Goal: Check status: Check status

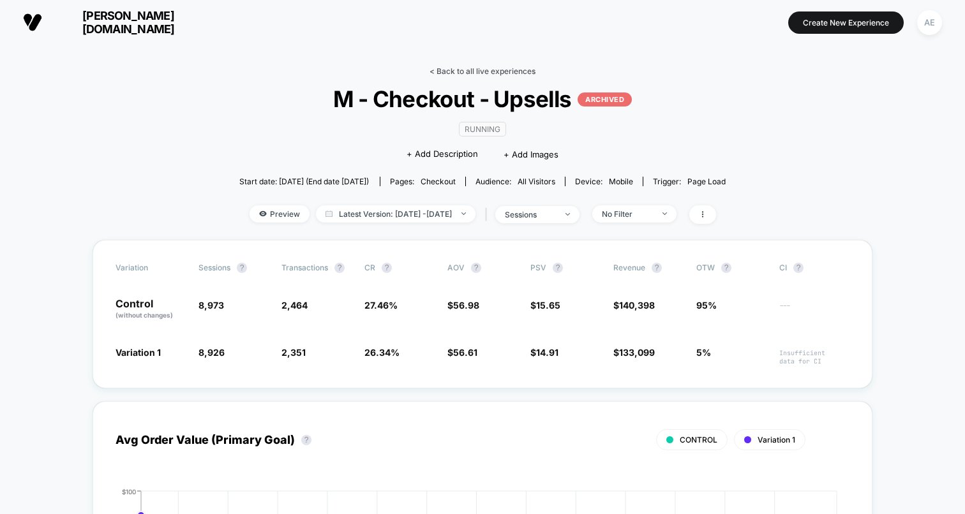
click at [521, 70] on link "< Back to all live experiences" at bounding box center [483, 71] width 106 height 10
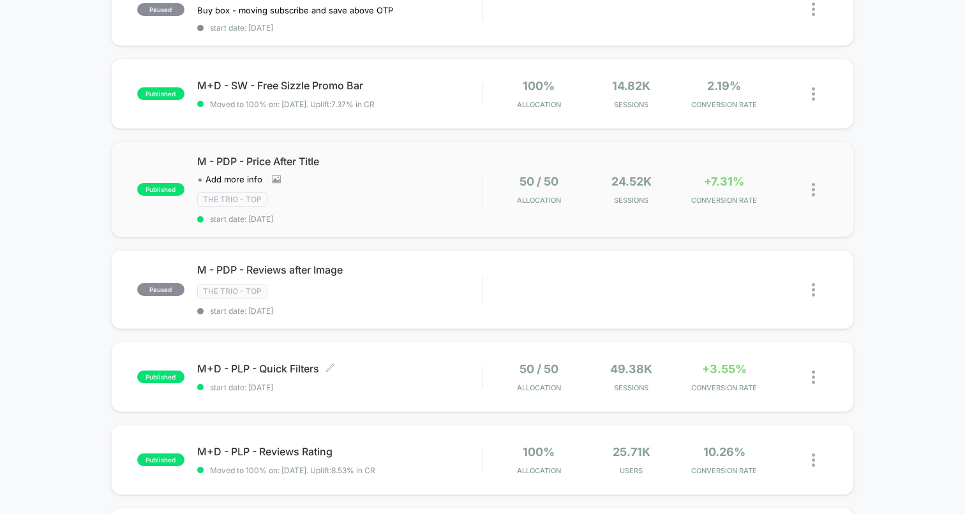
scroll to position [144, 0]
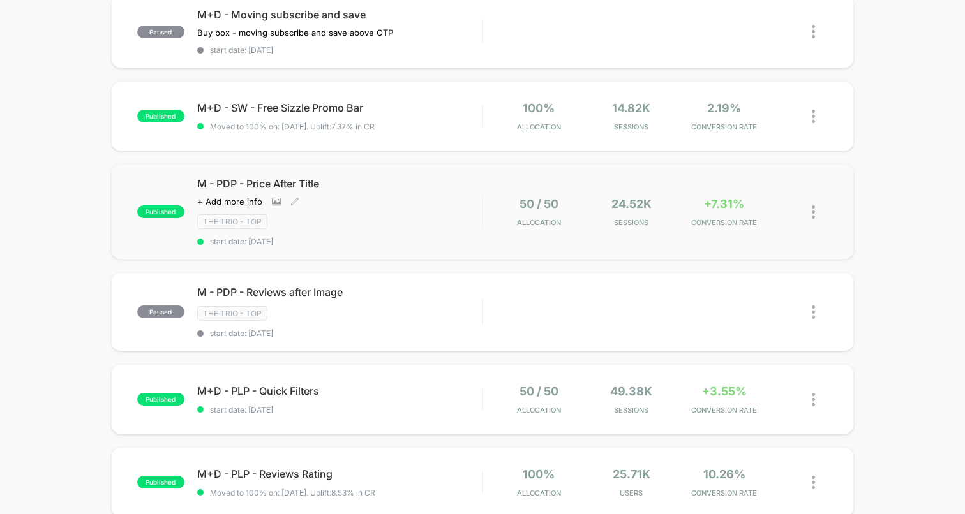
click at [440, 195] on div "M - PDP - Price After Title Click to view images Click to edit experience detai…" at bounding box center [339, 211] width 285 height 69
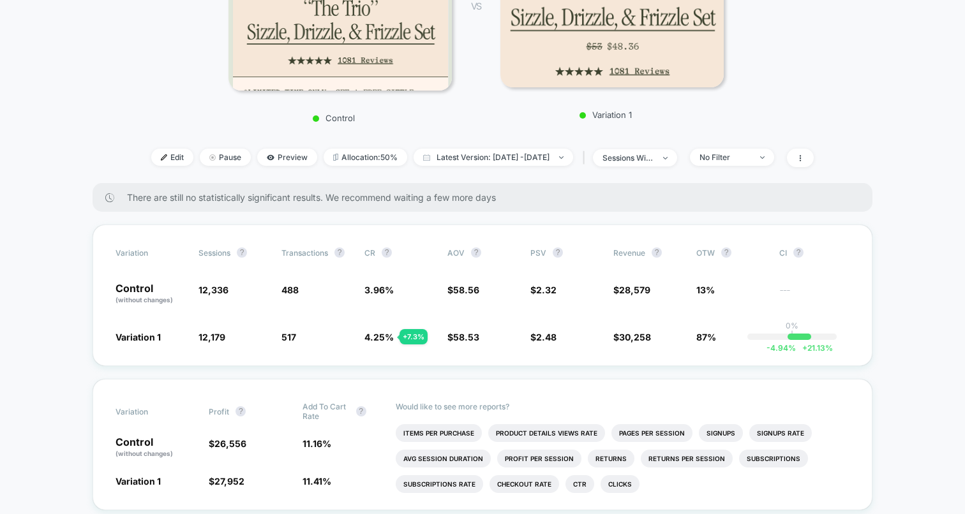
scroll to position [292, 0]
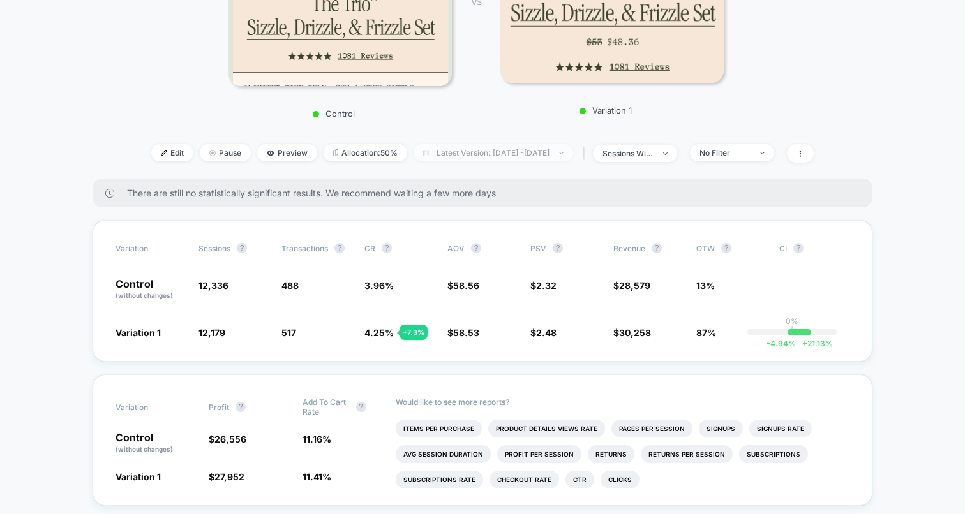
click at [464, 152] on span "Latest Version: [DATE] - [DATE]" at bounding box center [494, 152] width 160 height 17
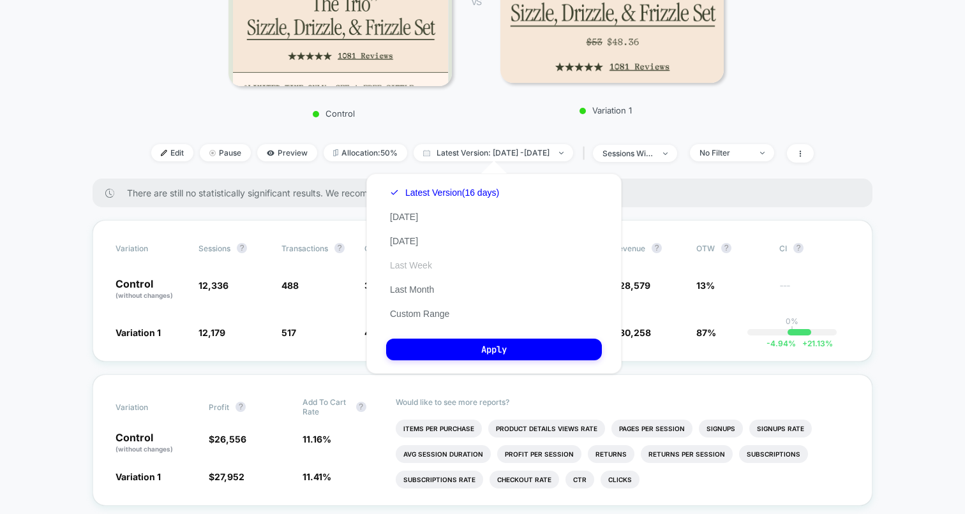
click at [428, 269] on button "Last Week" at bounding box center [411, 265] width 50 height 11
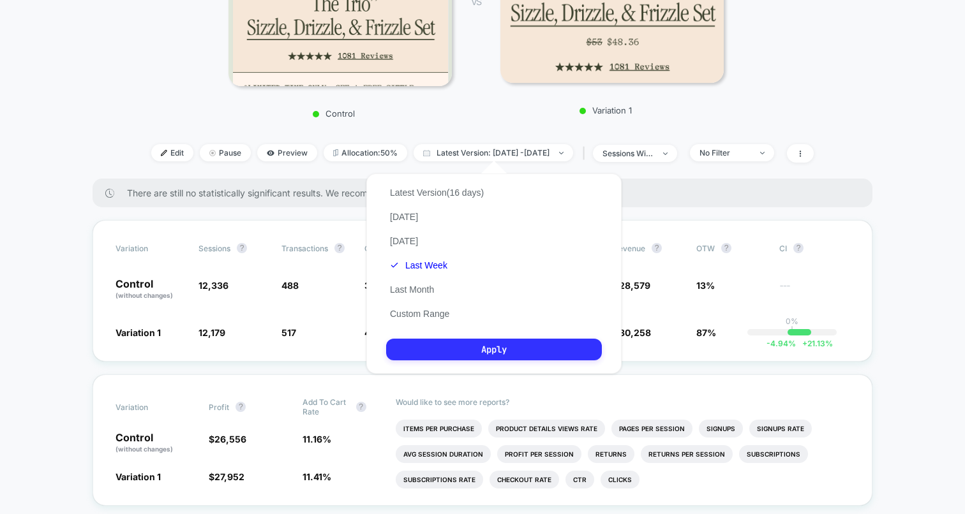
click at [487, 349] on button "Apply" at bounding box center [494, 350] width 216 height 22
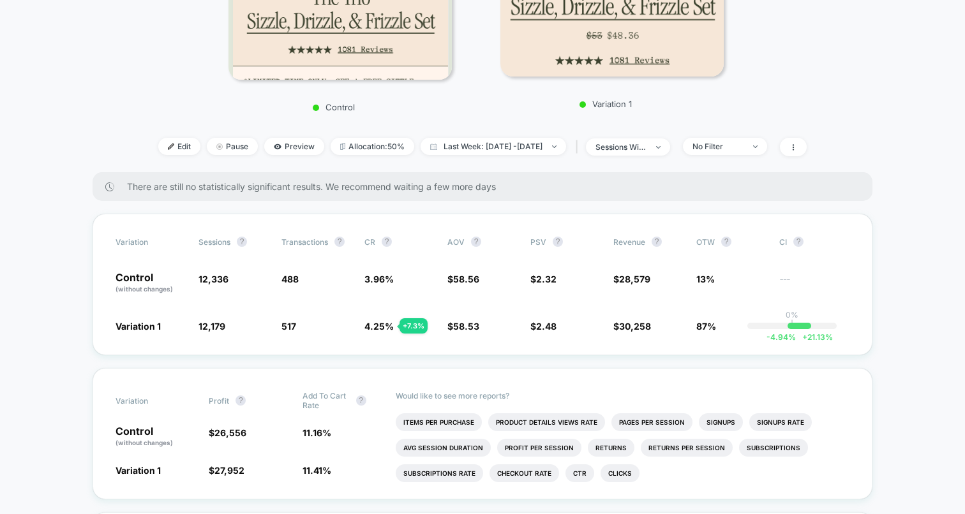
scroll to position [300, 0]
click at [551, 154] on div "Edit Pause Preview Allocation: 50% Last Week: [DATE] - [DATE] | sessions with i…" at bounding box center [483, 146] width 692 height 19
click at [541, 146] on span "Last Week: [DATE] - [DATE]" at bounding box center [494, 145] width 146 height 17
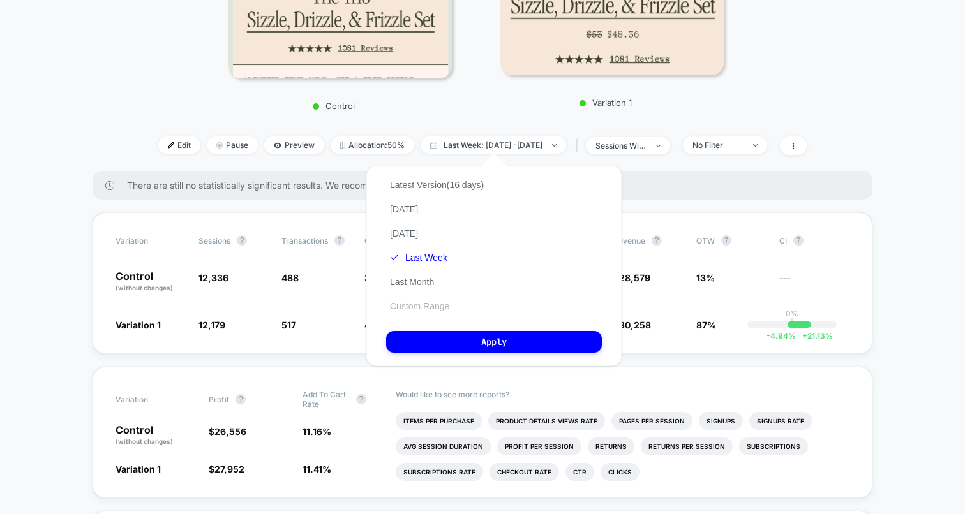
click at [445, 306] on button "Custom Range" at bounding box center [419, 306] width 67 height 11
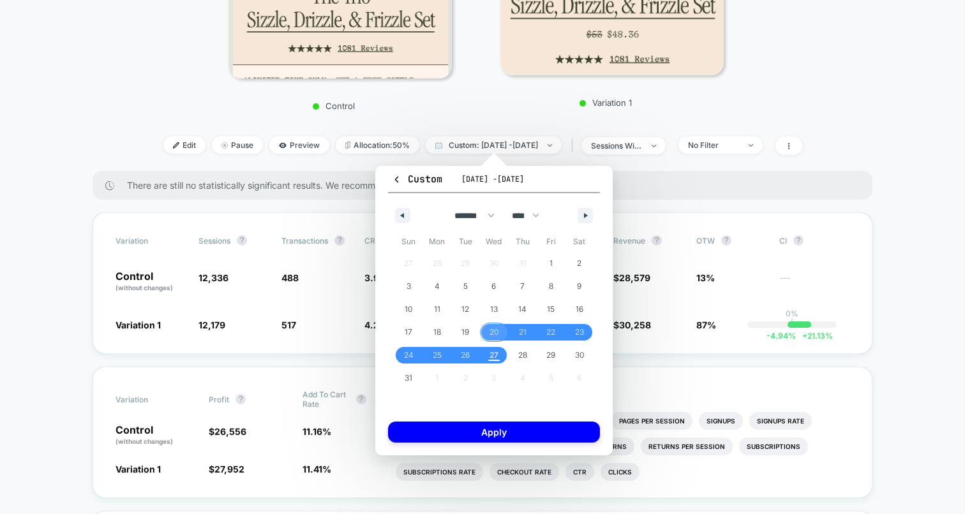
click at [489, 331] on span "20" at bounding box center [494, 332] width 29 height 17
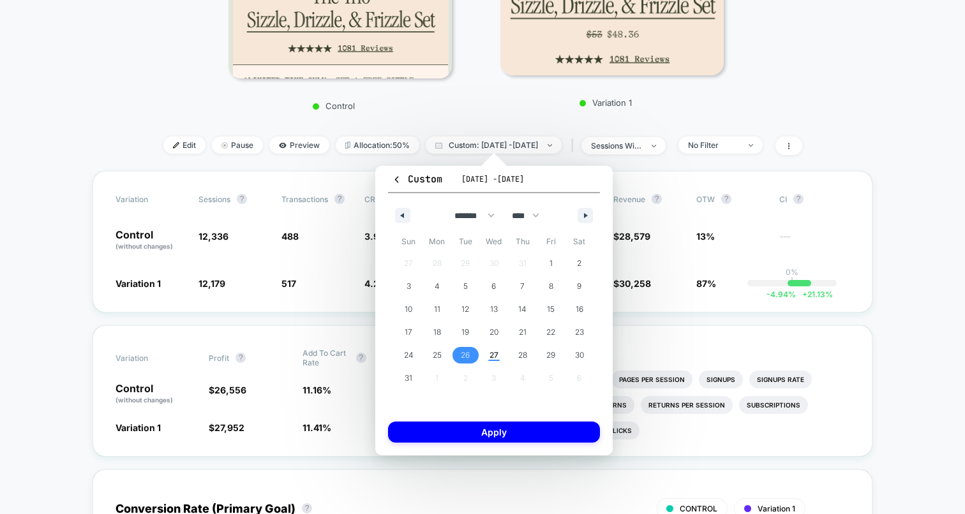
click at [458, 355] on span "26" at bounding box center [465, 355] width 29 height 17
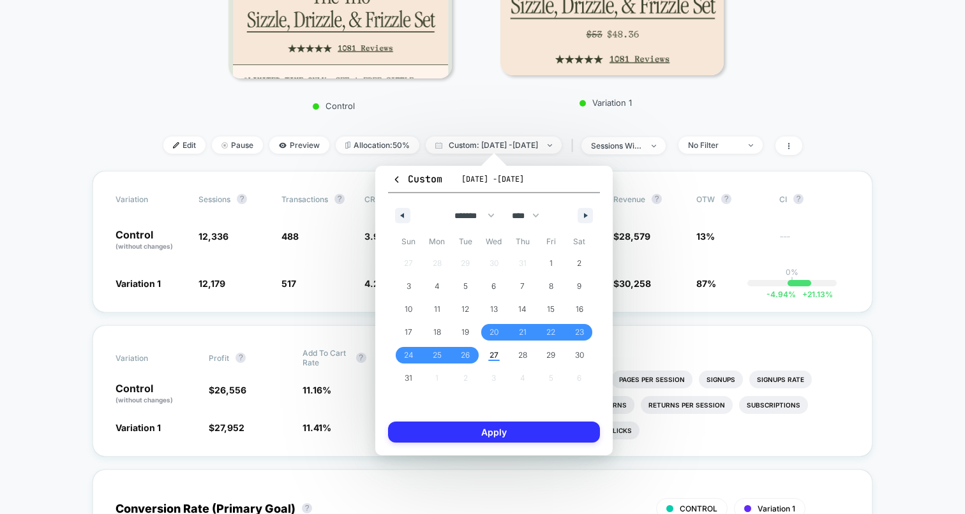
click at [475, 424] on button "Apply" at bounding box center [494, 432] width 212 height 21
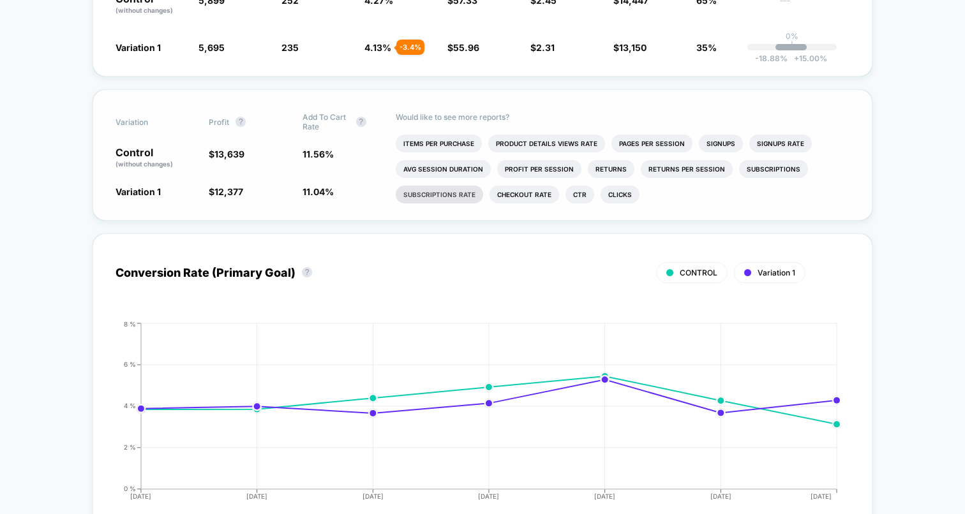
scroll to position [537, 0]
